Goal: Task Accomplishment & Management: Complete application form

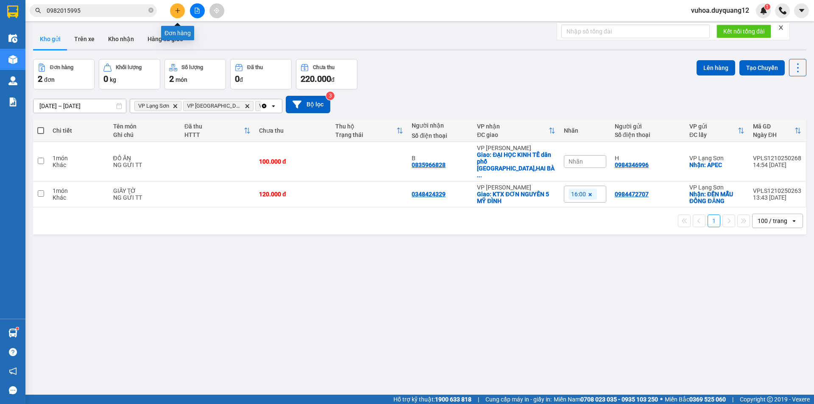
click at [180, 14] on button at bounding box center [177, 10] width 15 height 15
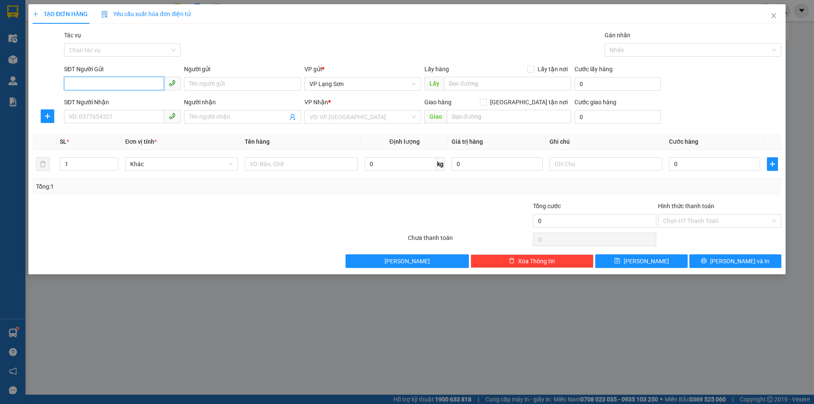
click at [122, 83] on input "SĐT Người Gửi" at bounding box center [114, 84] width 100 height 14
paste input "0979661991"
click at [70, 83] on input "0979661991" at bounding box center [114, 84] width 100 height 14
type input "0979661991"
click at [234, 87] on input "Người gửi" at bounding box center [242, 84] width 117 height 14
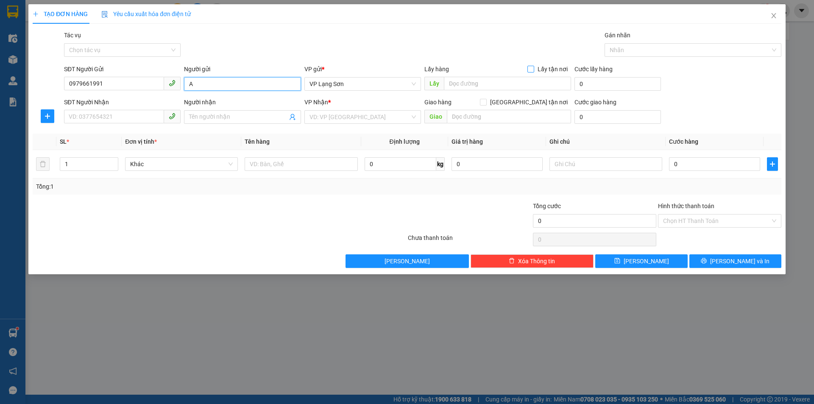
type input "A"
click at [533, 69] on input "Lấy tận nơi" at bounding box center [530, 69] width 6 height 6
checkbox input "true"
click at [486, 103] on input "[GEOGRAPHIC_DATA] tận nơi" at bounding box center [483, 102] width 6 height 6
checkbox input "true"
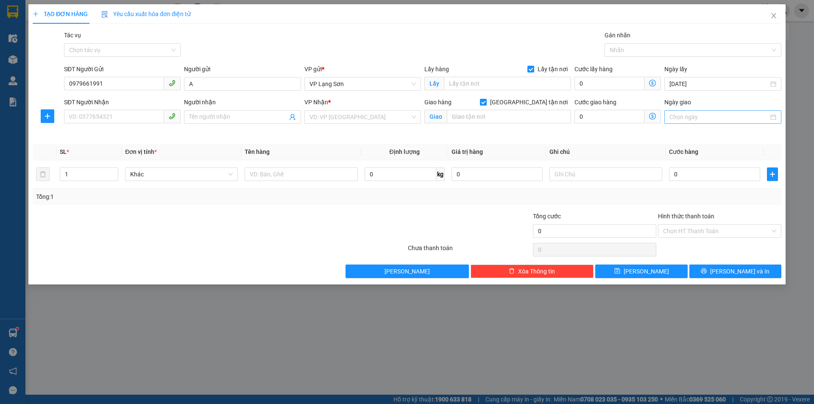
click at [724, 114] on input "Ngày giao" at bounding box center [718, 116] width 99 height 9
type input "[DATE]"
drag, startPoint x: 677, startPoint y: 192, endPoint x: 689, endPoint y: 200, distance: 14.8
click at [677, 193] on div "12" at bounding box center [677, 191] width 10 height 10
click at [361, 118] on input "search" at bounding box center [359, 117] width 100 height 13
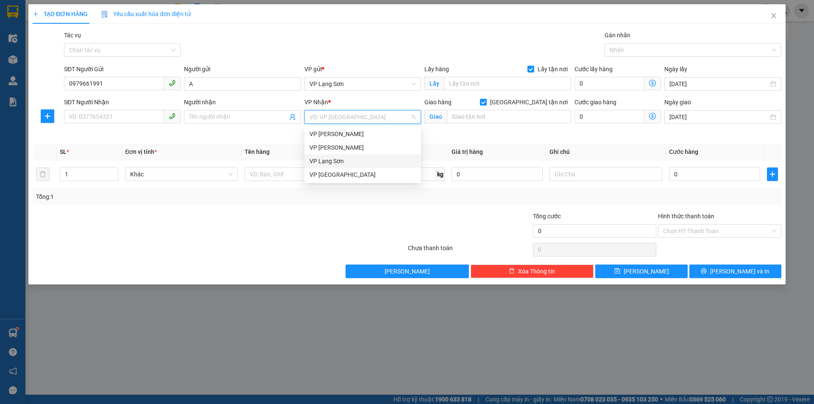
click at [325, 163] on div "VP Lạng Sơn" at bounding box center [362, 160] width 106 height 9
click at [352, 86] on span "VP Lạng Sơn" at bounding box center [362, 84] width 106 height 13
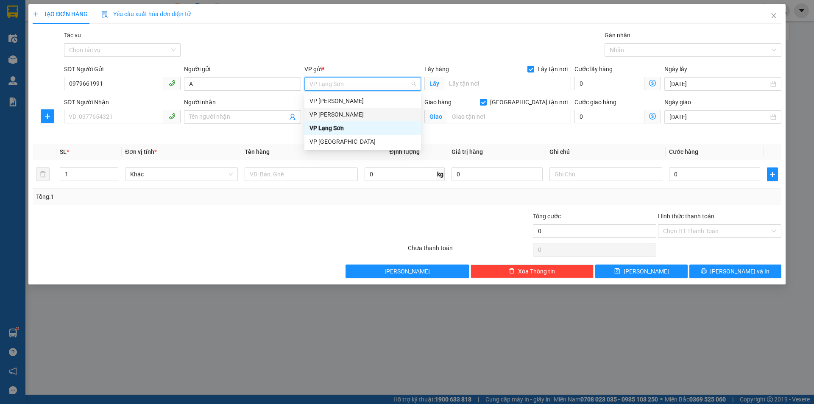
click at [331, 114] on div "VP [PERSON_NAME]" at bounding box center [362, 114] width 106 height 9
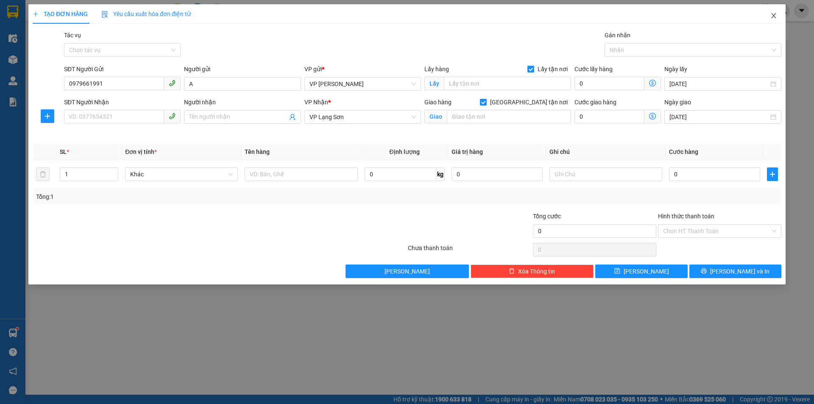
click at [773, 17] on icon "close" at bounding box center [773, 15] width 7 height 7
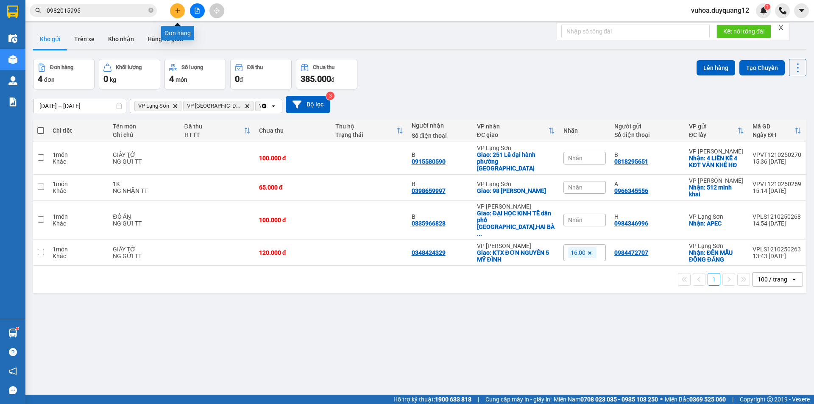
click at [175, 9] on icon "plus" at bounding box center [178, 11] width 6 height 6
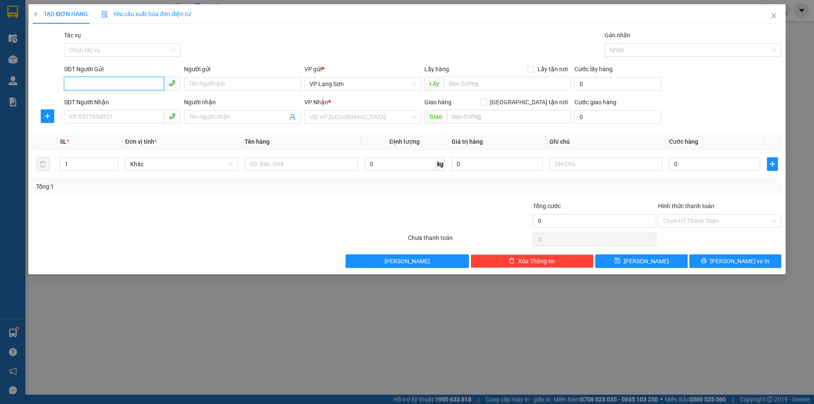
click at [83, 85] on input "SĐT Người Gửi" at bounding box center [114, 84] width 100 height 14
paste input "0979661991"
click at [71, 87] on input "0979661991" at bounding box center [114, 84] width 100 height 14
type input "0979661991"
click at [203, 89] on input "Người gửi" at bounding box center [242, 84] width 117 height 14
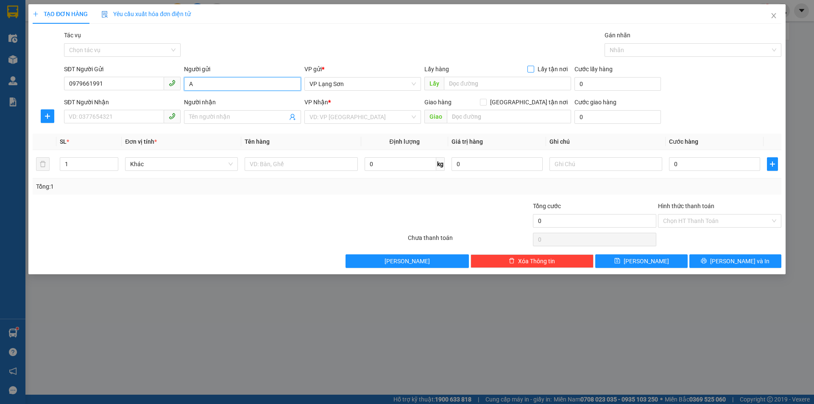
type input "A"
click at [532, 67] on input "Lấy tận nơi" at bounding box center [530, 69] width 6 height 6
checkbox input "true"
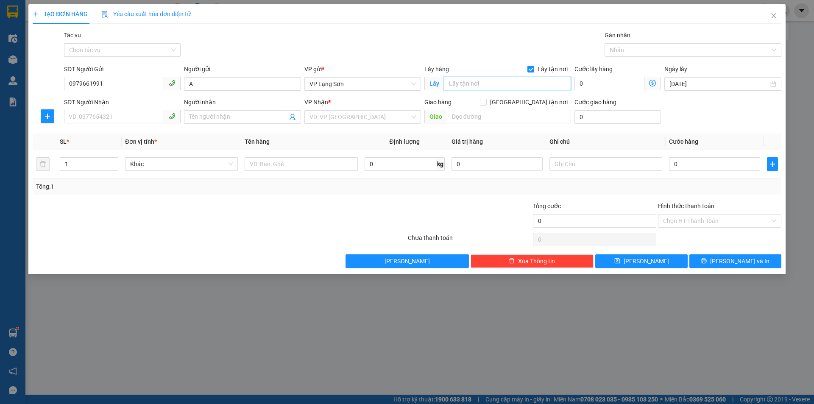
click at [480, 87] on input "text" at bounding box center [507, 84] width 127 height 14
type input "1010 ĐƯỜNG LÁNG"
click at [358, 113] on input "search" at bounding box center [359, 117] width 100 height 13
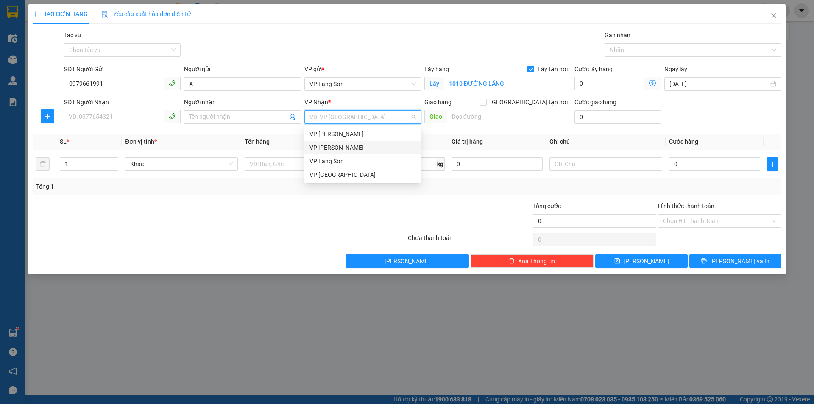
drag, startPoint x: 325, startPoint y: 150, endPoint x: 305, endPoint y: 150, distance: 20.3
click at [324, 150] on div "VP [PERSON_NAME]" at bounding box center [362, 147] width 106 height 9
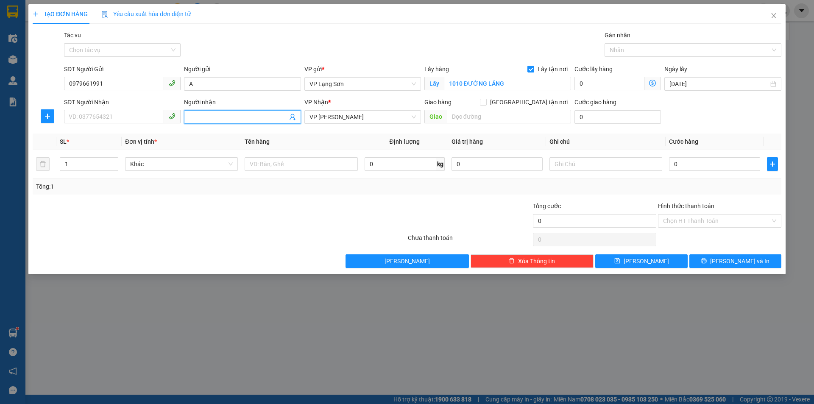
click at [218, 119] on input "Người nhận" at bounding box center [238, 116] width 98 height 9
type input "B"
click at [457, 115] on input "text" at bounding box center [509, 117] width 124 height 14
type input "B"
type input "2/59 [PERSON_NAME]"
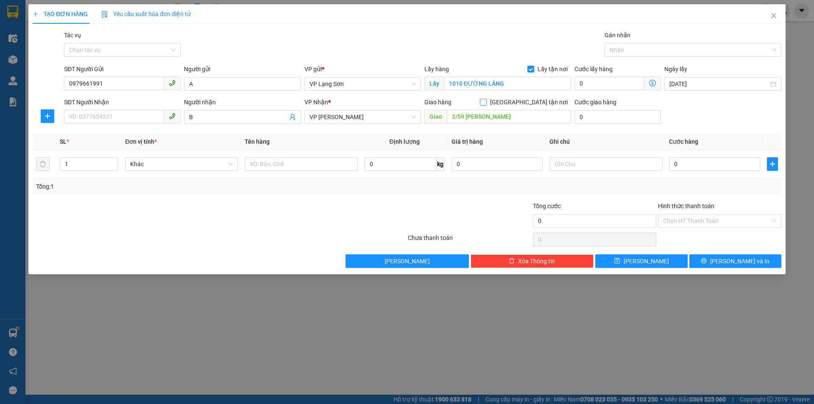
click at [486, 101] on input "[GEOGRAPHIC_DATA] tận nơi" at bounding box center [483, 102] width 6 height 6
checkbox input "true"
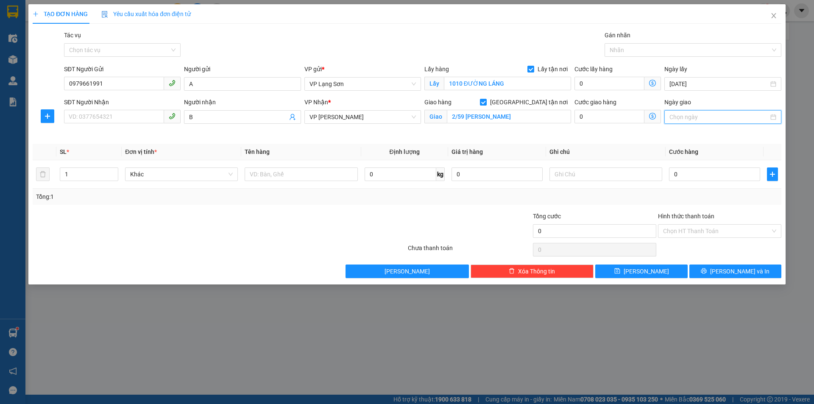
click at [722, 119] on input "Ngày giao" at bounding box center [718, 116] width 99 height 9
type input "[DATE]"
click at [676, 194] on div "12" at bounding box center [677, 191] width 10 height 10
click at [110, 107] on div "SĐT Người Nhận" at bounding box center [122, 103] width 117 height 13
click at [106, 115] on input "SĐT Người Nhận" at bounding box center [114, 117] width 100 height 14
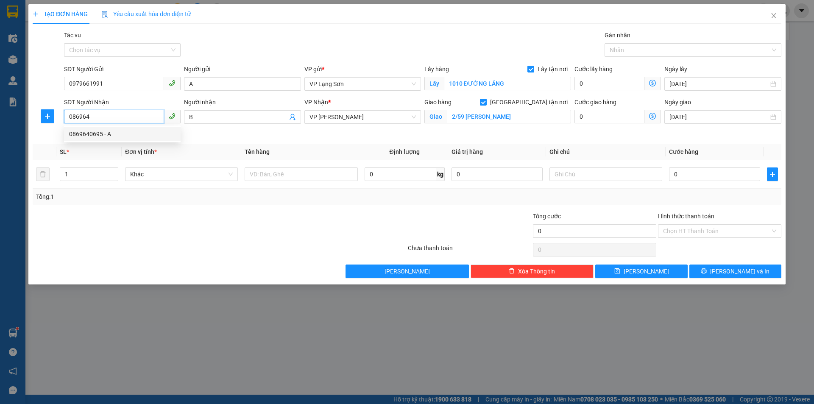
click at [90, 133] on div "0869640695 - A" at bounding box center [122, 133] width 106 height 9
type input "0869640695"
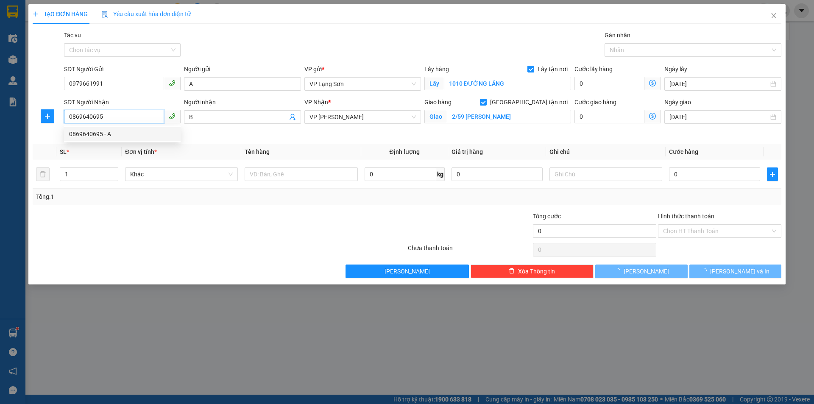
type input "A"
type input "59 [PERSON_NAME]"
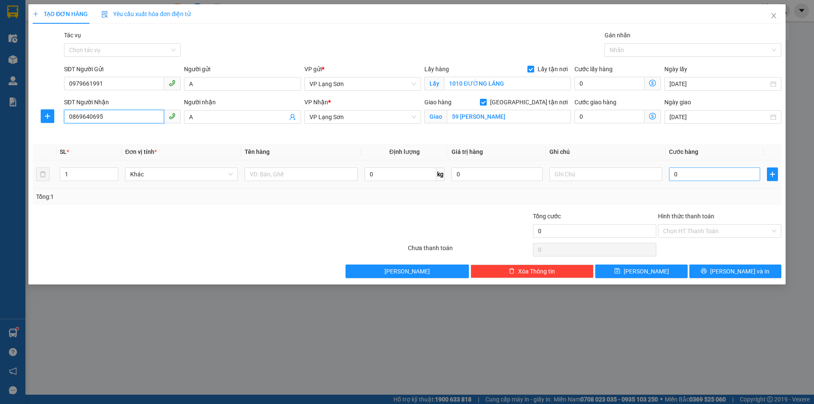
type input "0869640695"
click at [697, 175] on input "0" at bounding box center [714, 174] width 91 height 14
type input "1"
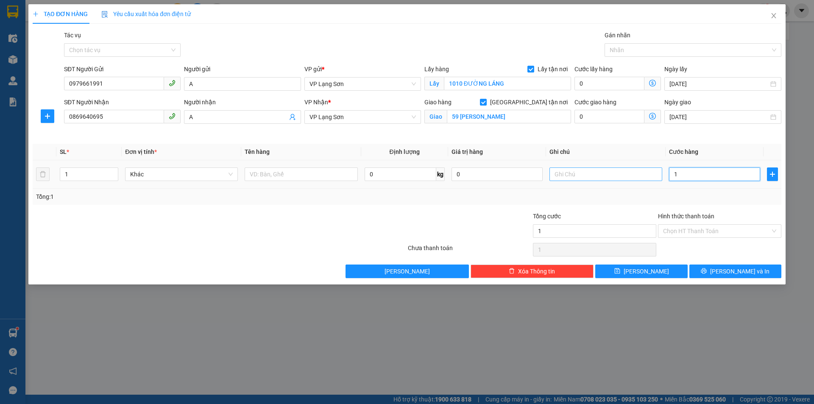
type input "10"
type input "100"
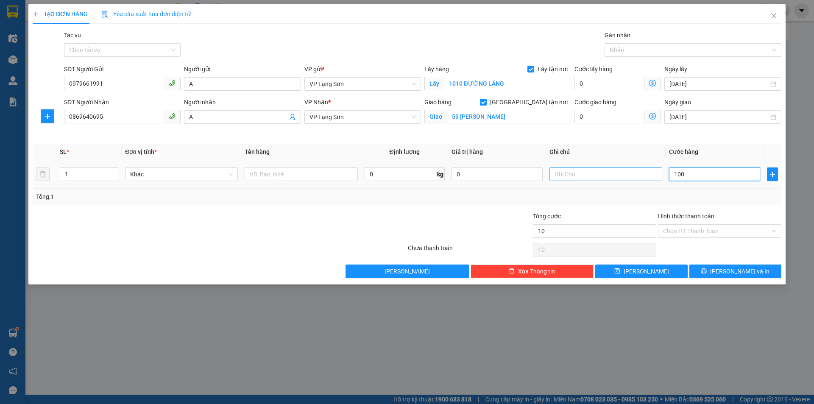
type input "100"
type input "1.000"
type input "10.000"
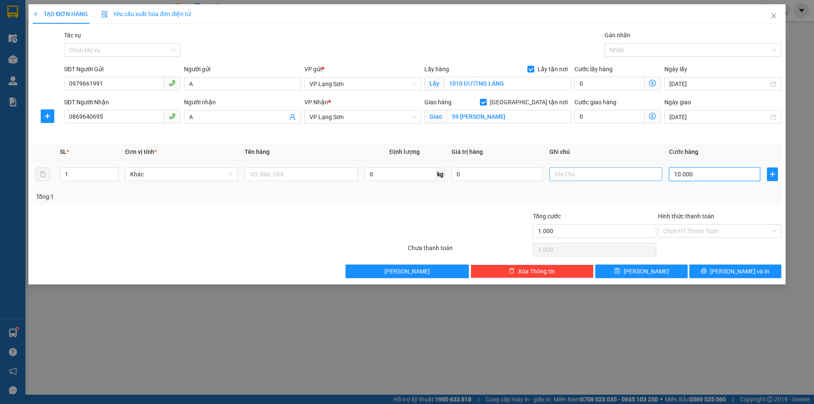
type input "10.000"
type input "100.000"
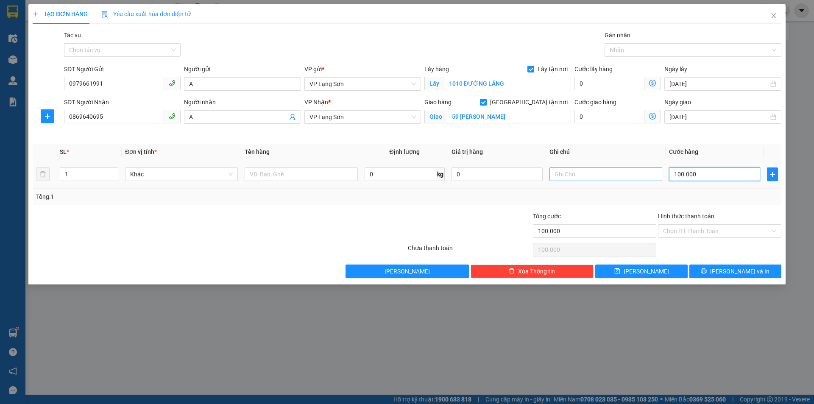
type input "100.000"
click at [564, 174] on input "text" at bounding box center [605, 174] width 113 height 14
type input "NGƯỜI NHẬN TT"
click at [264, 170] on input "text" at bounding box center [300, 174] width 113 height 14
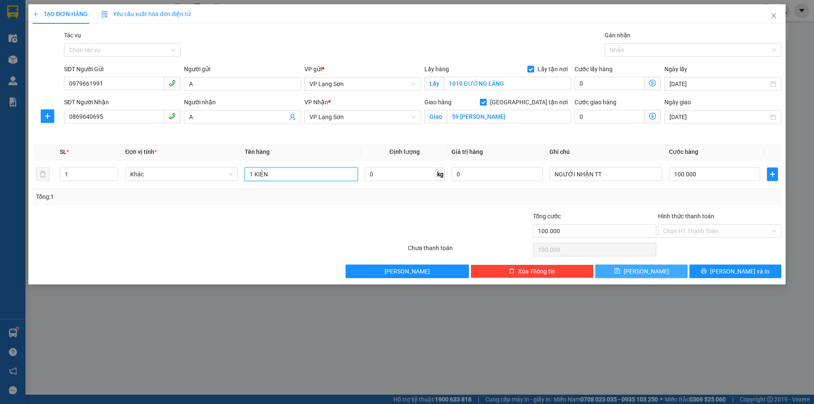
type input "1 KIỆN"
click at [647, 273] on span "[PERSON_NAME]" at bounding box center [645, 271] width 45 height 9
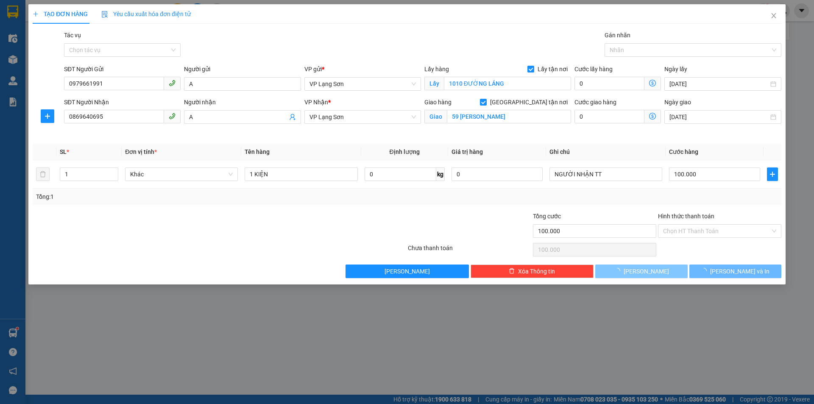
checkbox input "false"
type input "0"
